Goal: Information Seeking & Learning: Learn about a topic

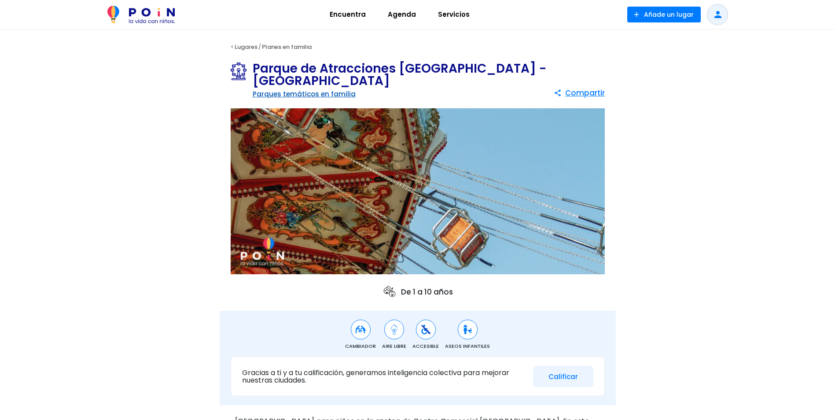
click at [312, 95] on link "Parques temáticos en familia" at bounding box center [304, 93] width 103 height 9
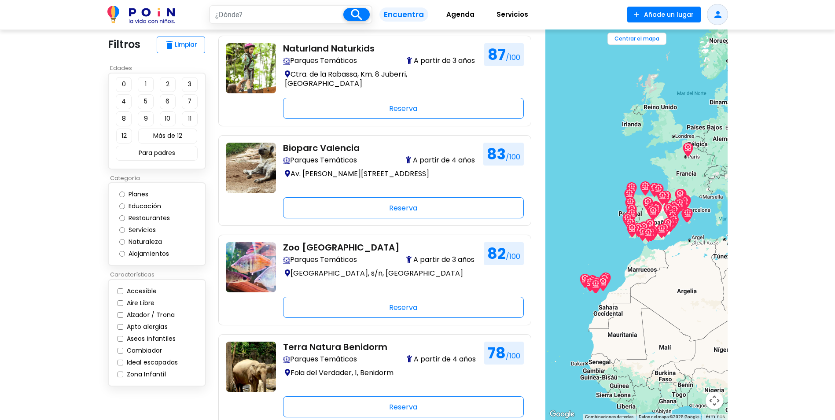
scroll to position [220, 0]
